Goal: Task Accomplishment & Management: Manage account settings

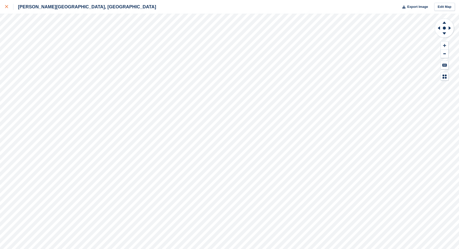
click at [8, 6] on icon at bounding box center [6, 6] width 3 height 3
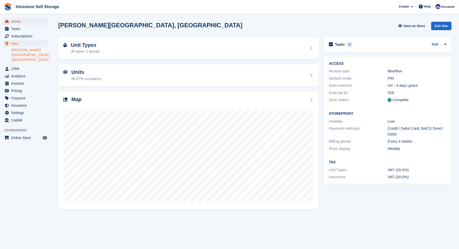
click at [28, 22] on span "Home" at bounding box center [26, 21] width 30 height 7
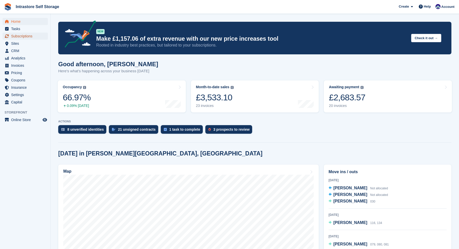
click at [19, 38] on span "Subscriptions" at bounding box center [26, 36] width 30 height 7
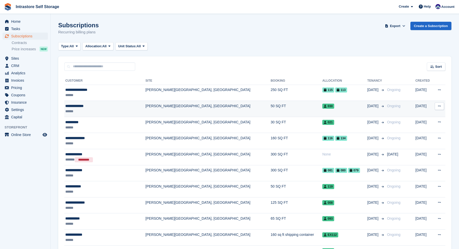
click at [77, 109] on div "******" at bounding box center [98, 111] width 67 height 5
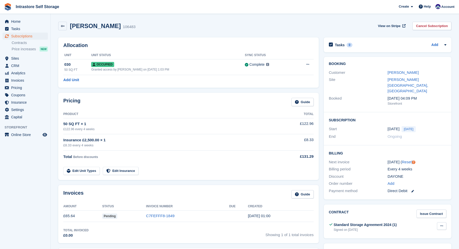
click at [439, 222] on button at bounding box center [441, 226] width 9 height 8
click at [406, 233] on p "View" at bounding box center [422, 236] width 44 height 7
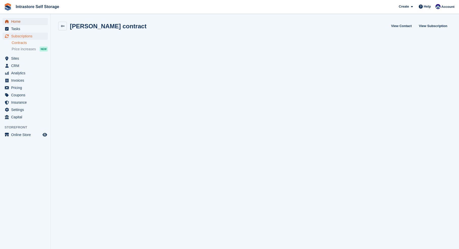
click at [17, 22] on span "Home" at bounding box center [26, 21] width 30 height 7
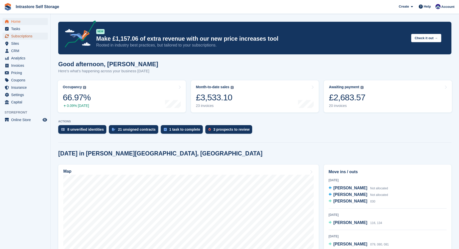
click at [15, 36] on span "Subscriptions" at bounding box center [26, 36] width 30 height 7
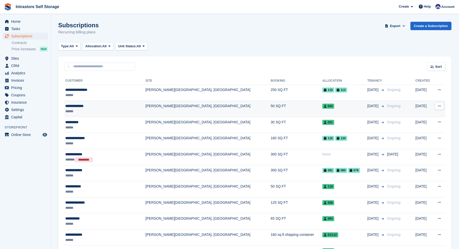
click at [82, 110] on div "******" at bounding box center [98, 111] width 67 height 5
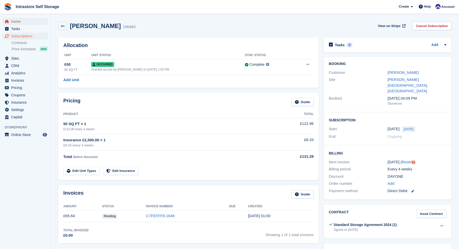
click at [21, 21] on span "Home" at bounding box center [26, 21] width 30 height 7
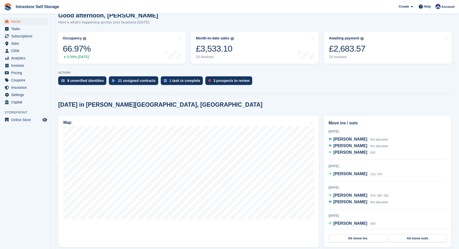
scroll to position [52, 0]
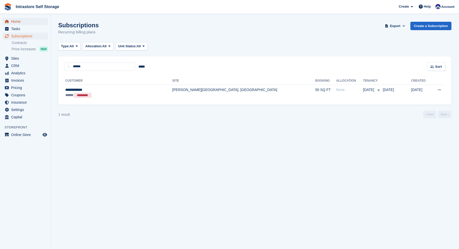
click at [20, 24] on span "Home" at bounding box center [26, 21] width 30 height 7
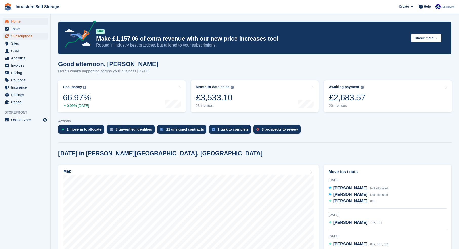
click at [31, 37] on span "Subscriptions" at bounding box center [26, 36] width 30 height 7
